Goal: Information Seeking & Learning: Learn about a topic

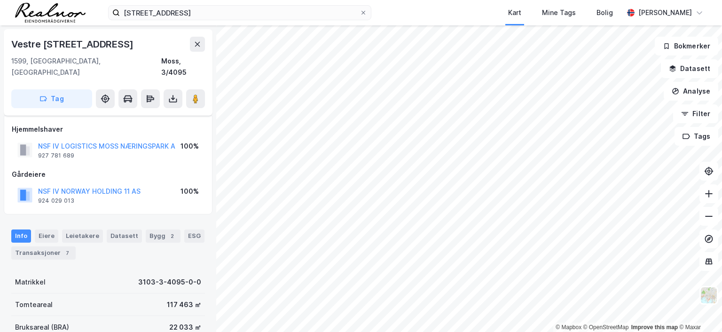
scroll to position [48, 0]
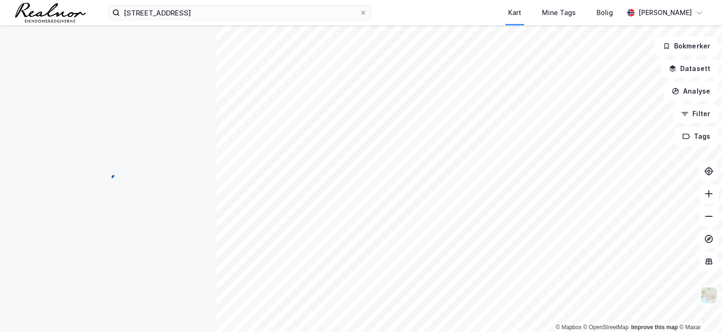
scroll to position [48, 0]
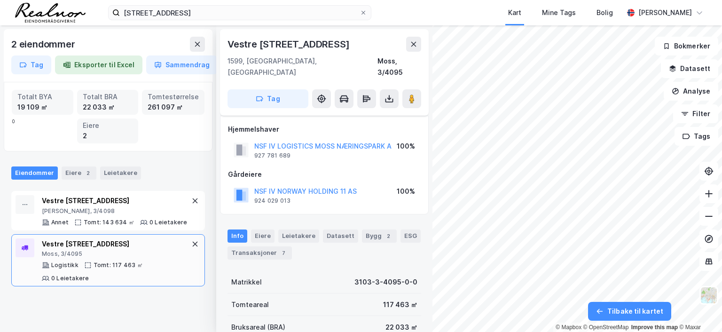
scroll to position [48, 0]
